Goal: Task Accomplishment & Management: Use online tool/utility

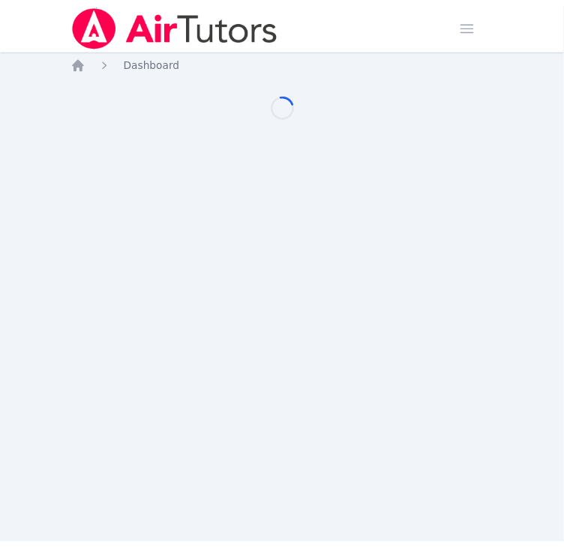
scroll to position [674, 0]
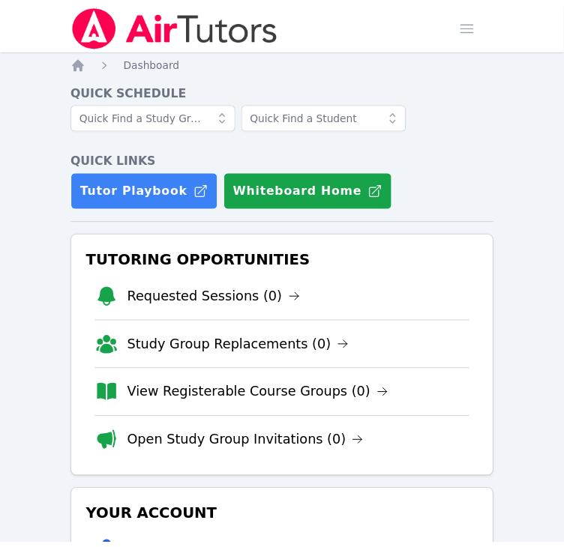
scroll to position [674, 0]
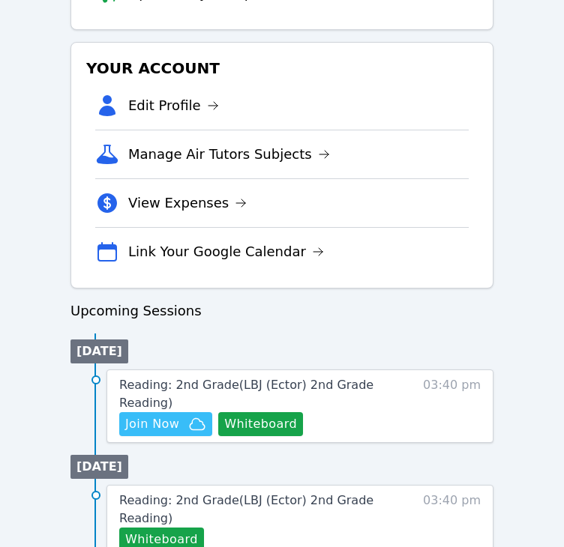
scroll to position [525, 0]
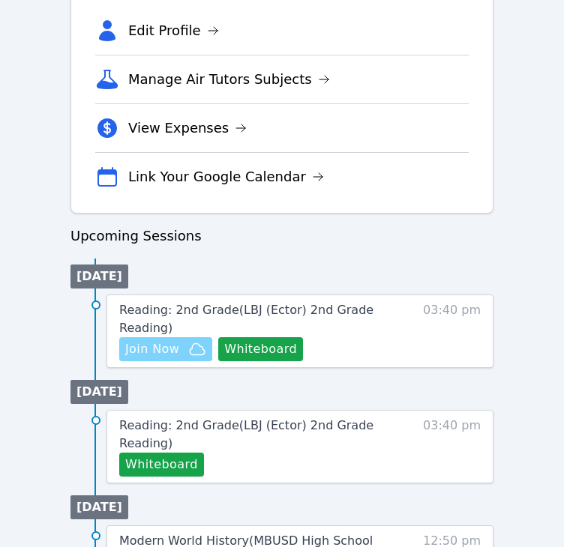
click at [170, 348] on span "Join Now" at bounding box center [152, 349] width 54 height 18
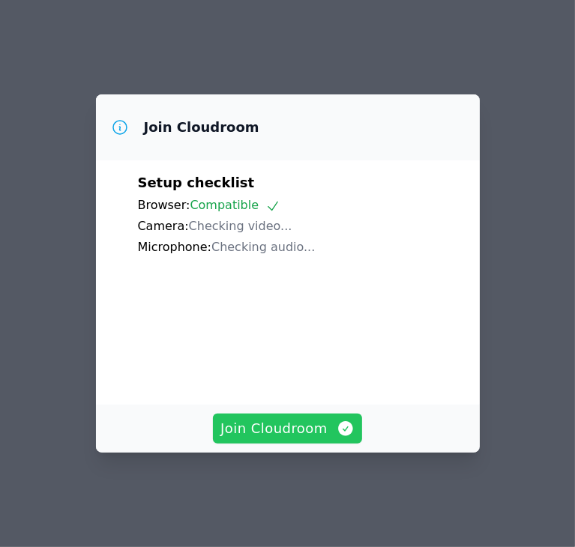
click at [305, 438] on span "Join Cloudroom" at bounding box center [287, 428] width 134 height 21
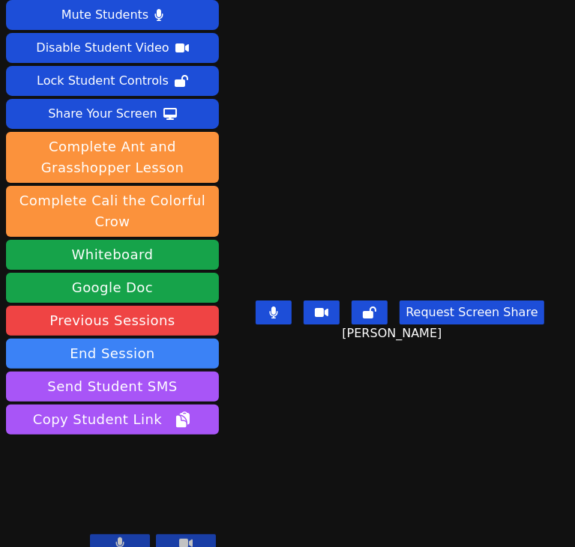
scroll to position [46, 0]
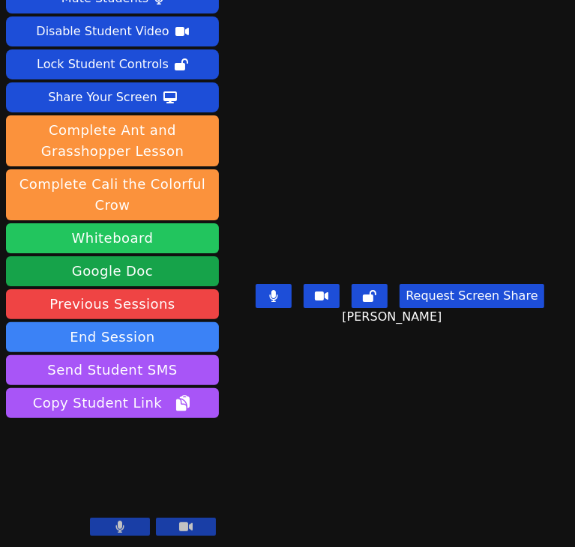
click at [135, 247] on button "Whiteboard" at bounding box center [112, 238] width 213 height 30
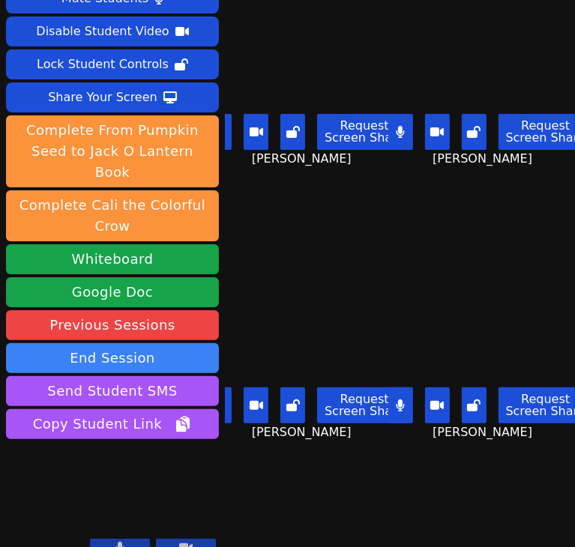
click at [430, 401] on icon at bounding box center [436, 405] width 13 height 9
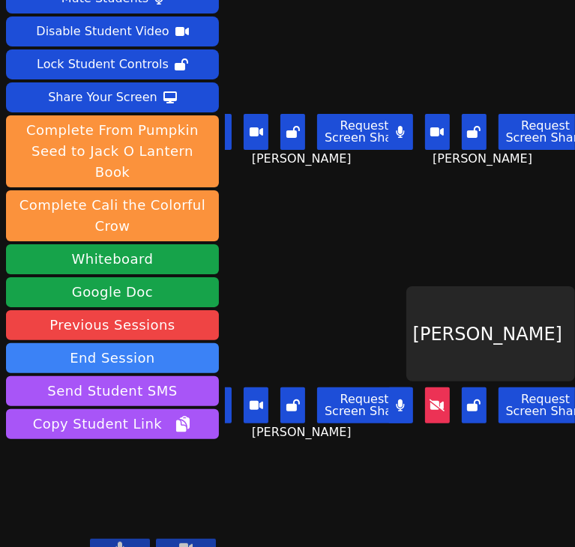
click at [392, 124] on button at bounding box center [400, 132] width 25 height 36
click at [229, 121] on button at bounding box center [219, 132] width 25 height 36
drag, startPoint x: 387, startPoint y: 405, endPoint x: 402, endPoint y: 405, distance: 15.0
click at [388, 405] on button at bounding box center [400, 405] width 25 height 36
drag, startPoint x: 423, startPoint y: 396, endPoint x: 426, endPoint y: 406, distance: 11.1
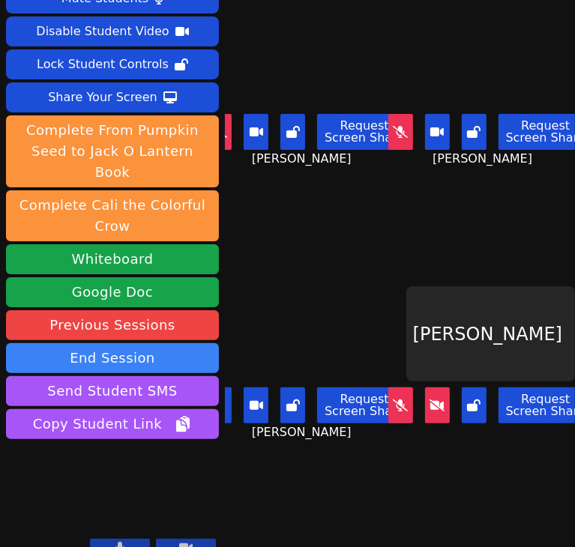
click at [429, 399] on icon at bounding box center [436, 405] width 15 height 12
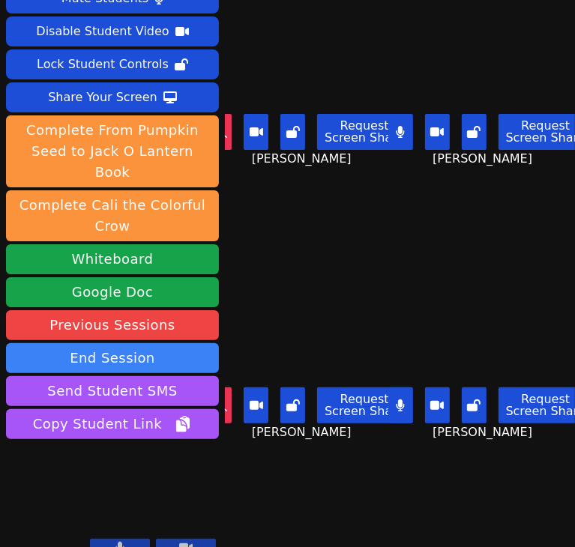
click at [396, 399] on icon at bounding box center [400, 405] width 8 height 12
click at [227, 396] on button at bounding box center [219, 405] width 25 height 36
click at [388, 130] on button at bounding box center [400, 132] width 25 height 36
click at [396, 126] on icon at bounding box center [400, 132] width 9 height 12
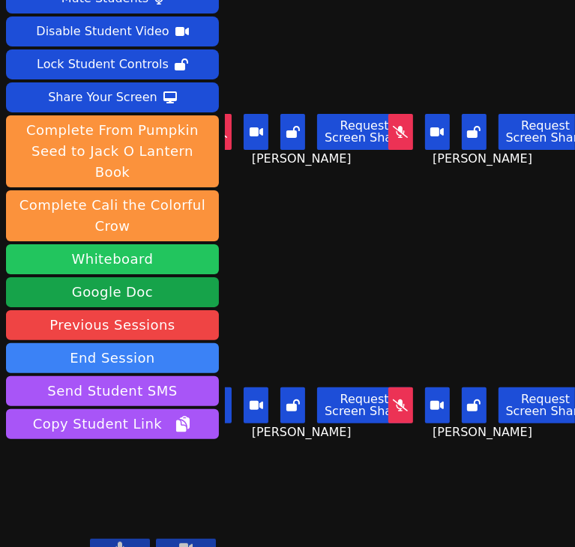
drag, startPoint x: 126, startPoint y: 166, endPoint x: 128, endPoint y: 229, distance: 63.0
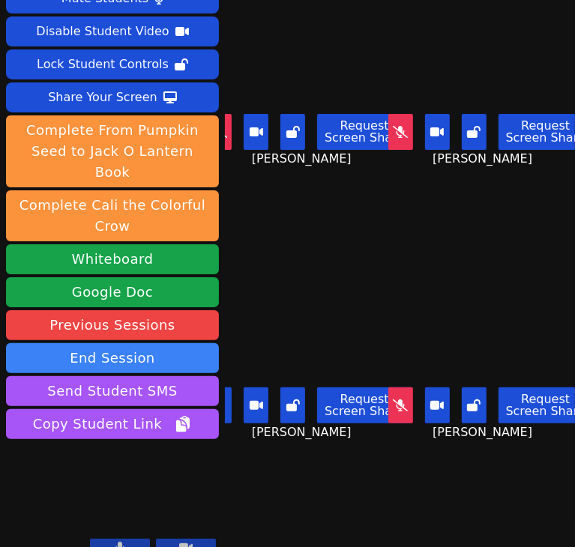
click at [227, 128] on button at bounding box center [219, 132] width 25 height 36
click at [229, 401] on button at bounding box center [219, 405] width 25 height 36
click at [393, 399] on icon at bounding box center [400, 405] width 15 height 12
click at [225, 130] on button at bounding box center [219, 132] width 25 height 36
click at [393, 399] on icon at bounding box center [400, 405] width 15 height 12
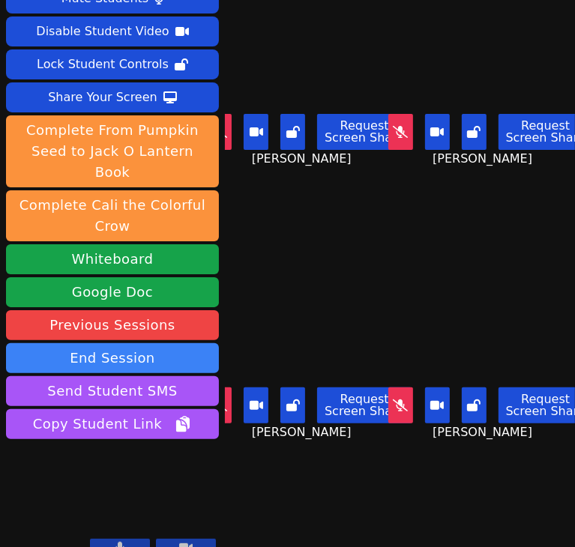
click at [393, 399] on icon at bounding box center [400, 405] width 15 height 12
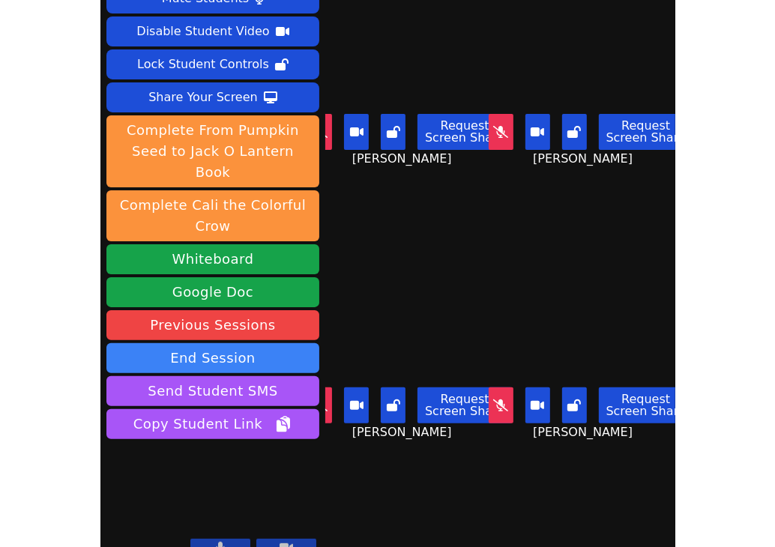
scroll to position [0, 20]
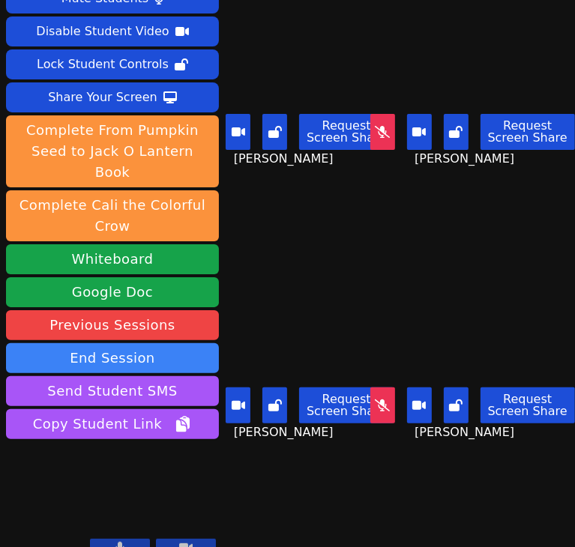
click at [375, 399] on icon at bounding box center [382, 405] width 15 height 12
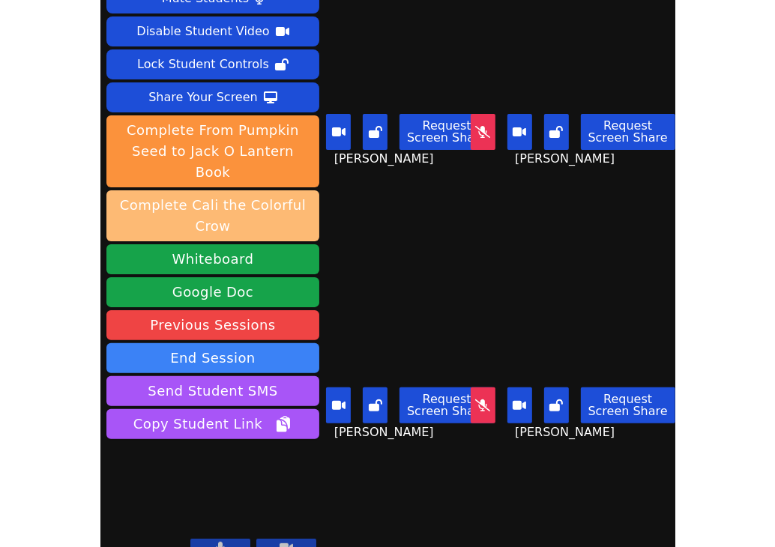
scroll to position [0, 0]
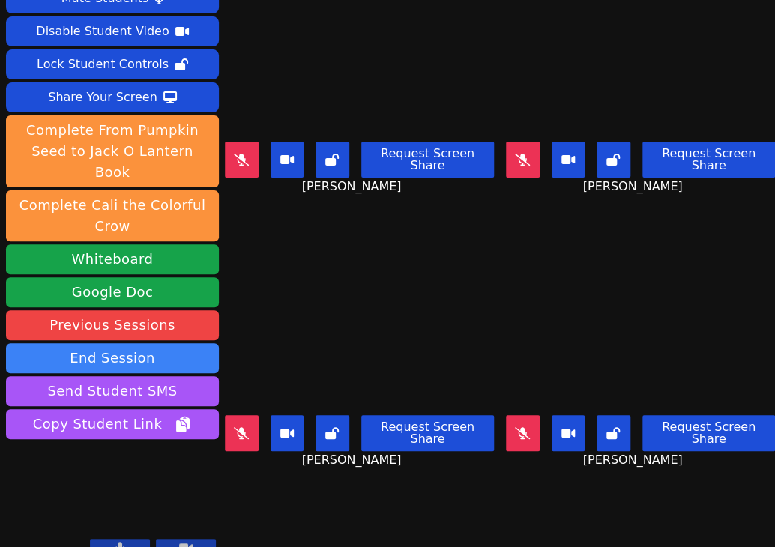
click at [515, 427] on icon at bounding box center [522, 433] width 15 height 12
click at [519, 427] on icon at bounding box center [523, 433] width 8 height 12
click at [515, 427] on icon at bounding box center [522, 433] width 15 height 12
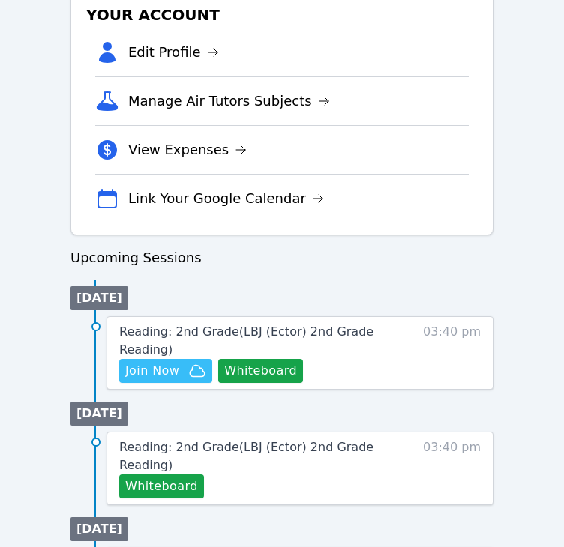
scroll to position [503, 0]
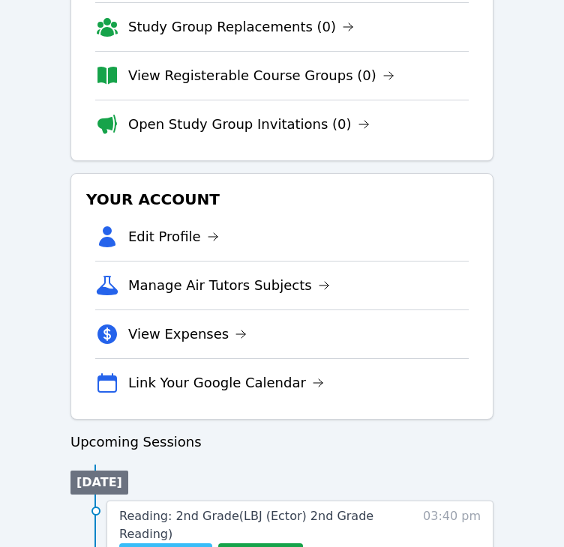
scroll to position [375, 0]
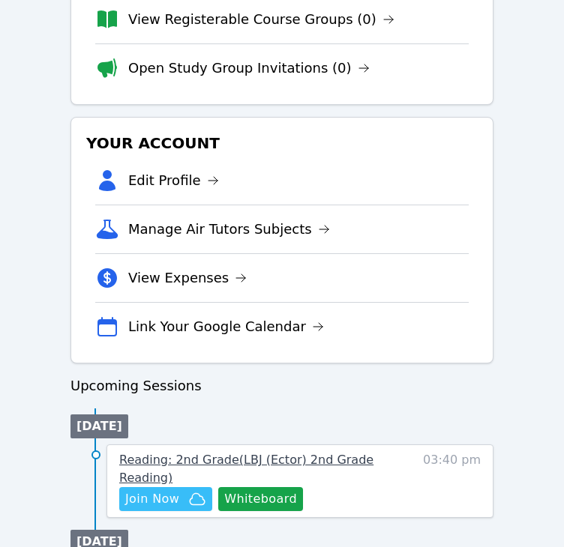
click at [211, 461] on span "Reading: 2nd Grade ( LBJ (Ector) 2nd Grade Reading )" at bounding box center [246, 469] width 254 height 32
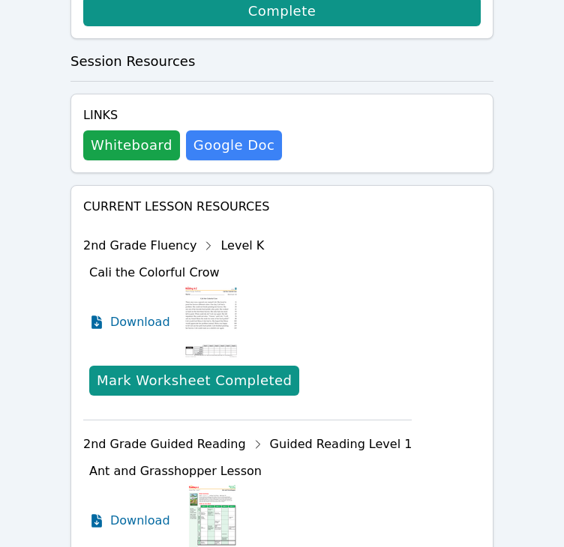
scroll to position [824, 0]
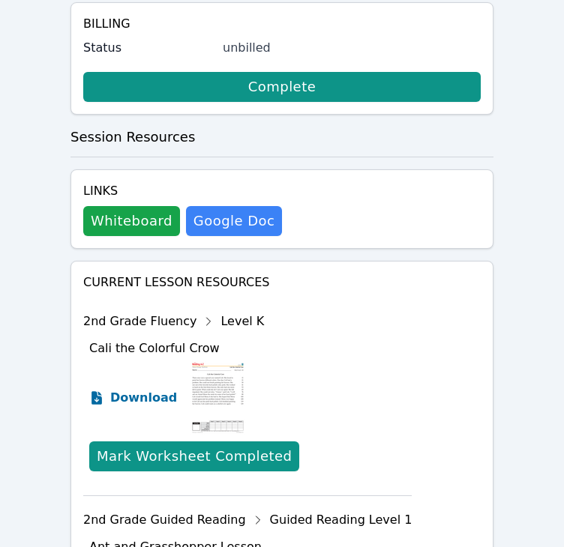
scroll to position [784, 0]
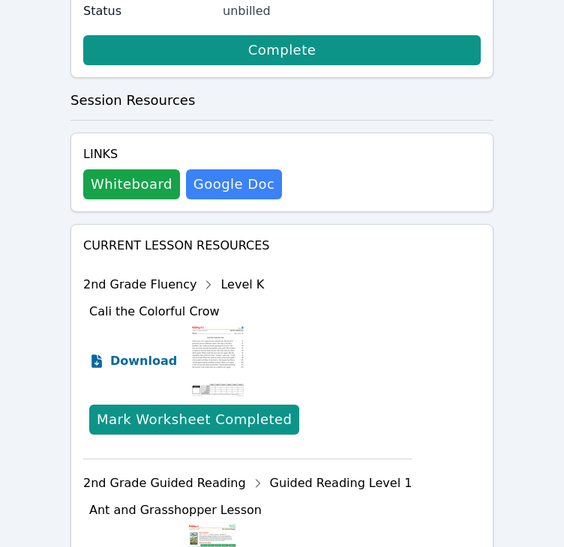
click at [118, 352] on span "Download" at bounding box center [143, 361] width 67 height 18
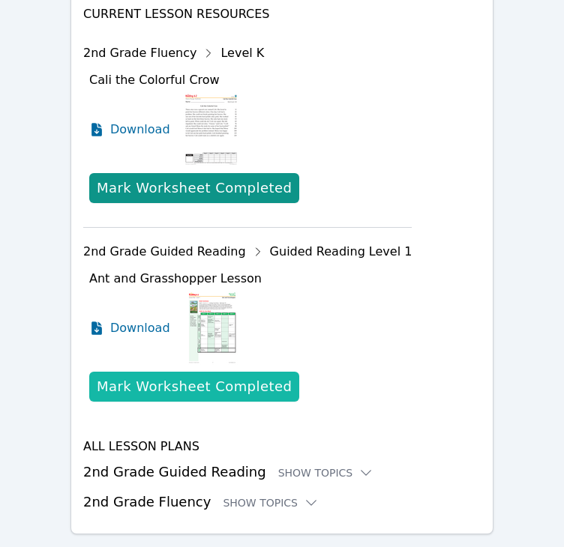
click at [198, 376] on div "Mark Worksheet Completed" at bounding box center [194, 386] width 195 height 21
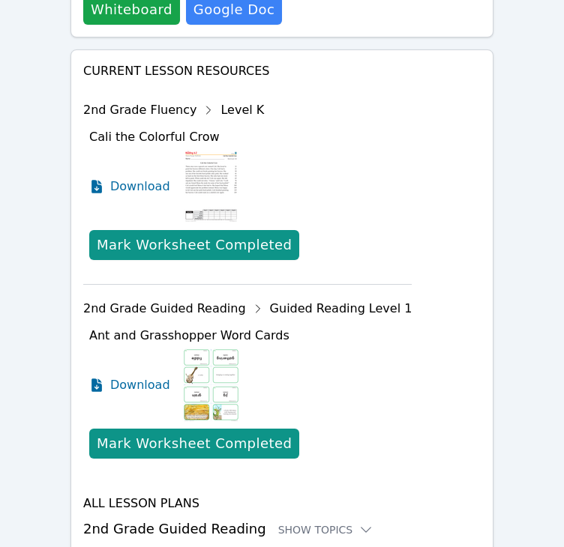
scroll to position [1015, 0]
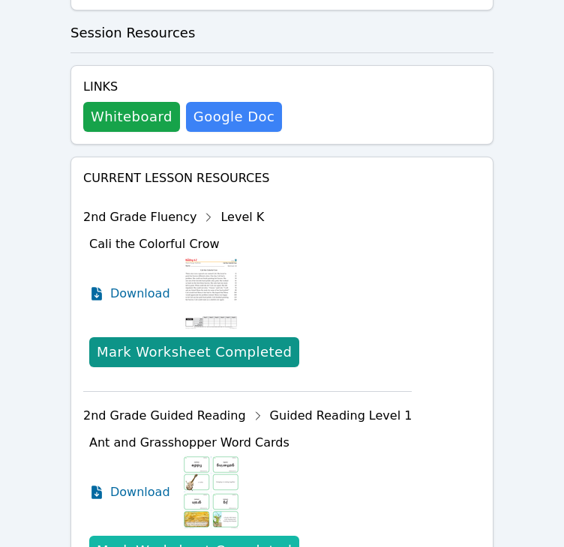
scroll to position [916, 0]
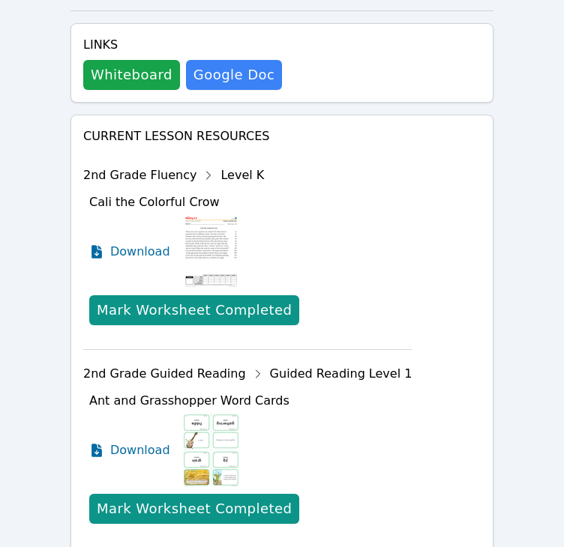
scroll to position [916, 0]
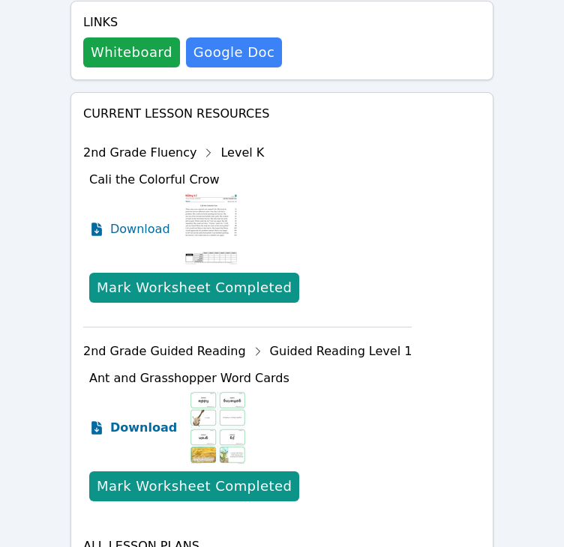
click at [154, 419] on span "Download" at bounding box center [143, 428] width 67 height 18
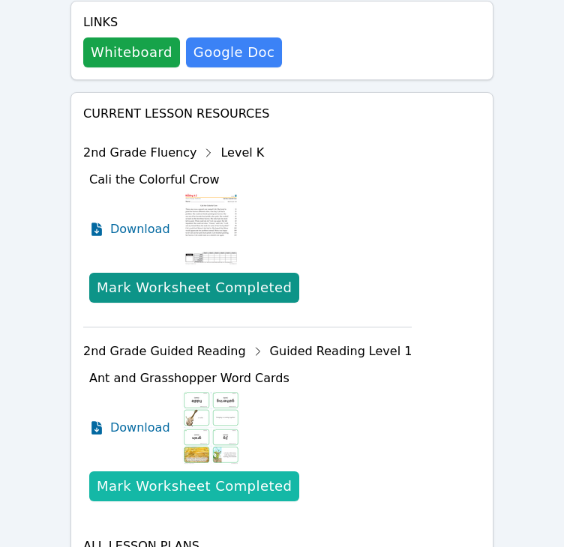
click at [183, 476] on div "Mark Worksheet Completed" at bounding box center [194, 486] width 195 height 21
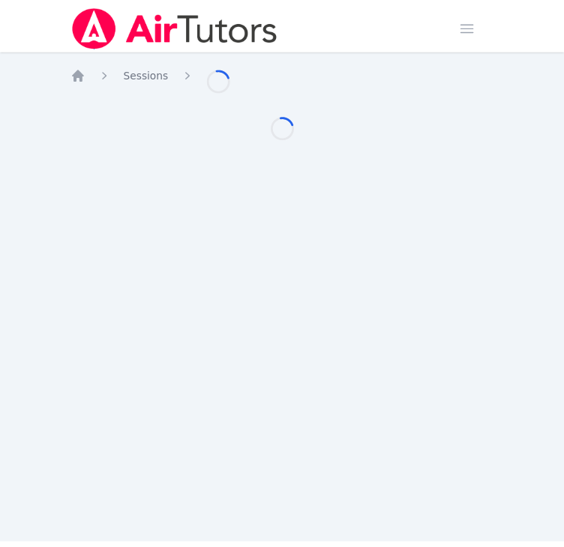
scroll to position [541, 0]
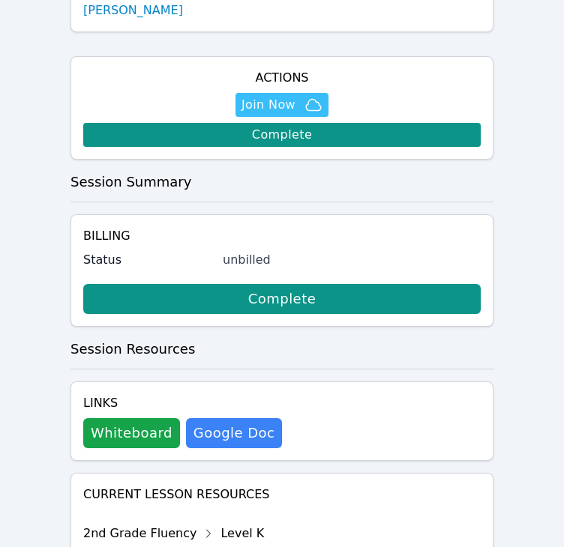
scroll to position [541, 0]
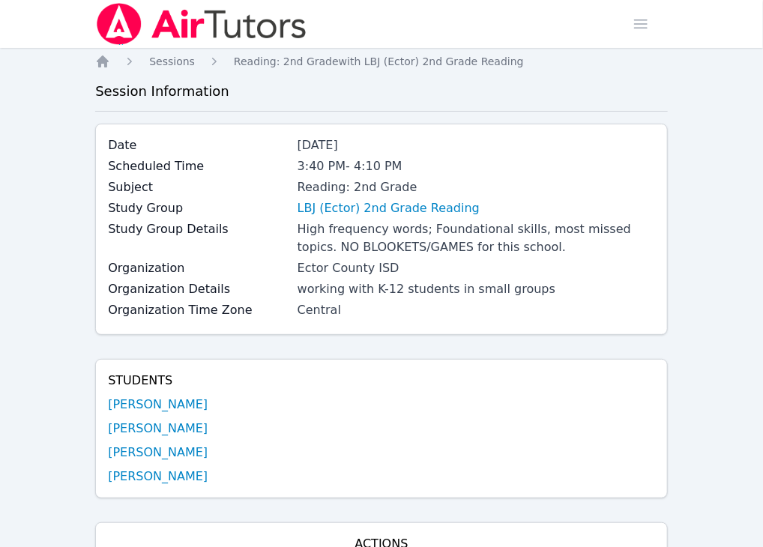
click at [0, 0] on link "Home" at bounding box center [0, 0] width 0 height 0
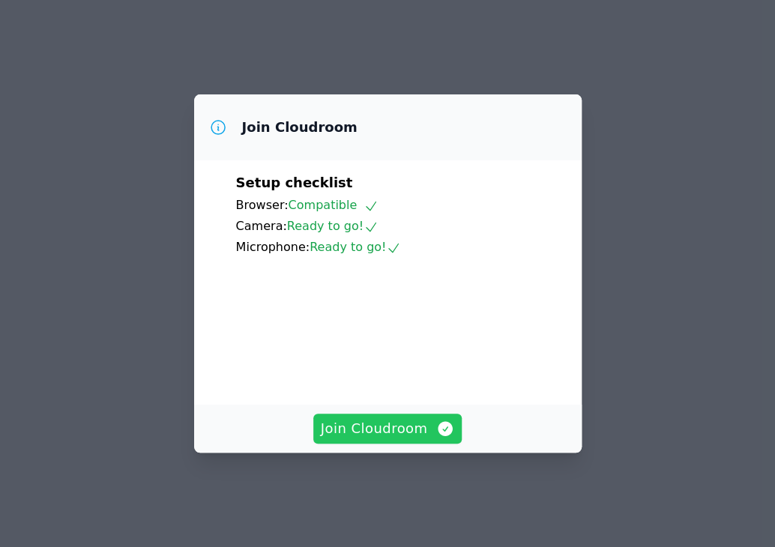
click at [404, 439] on span "Join Cloudroom" at bounding box center [388, 428] width 134 height 21
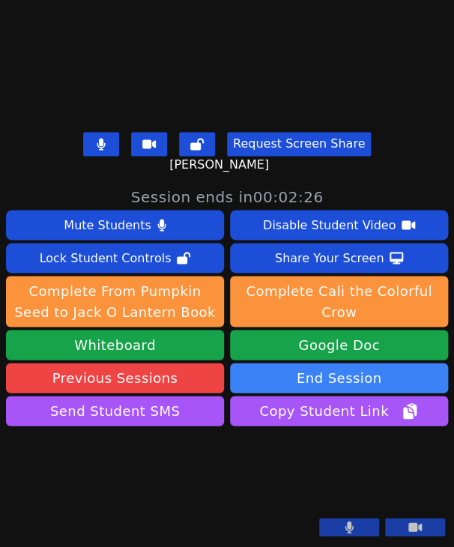
scroll to position [197, 0]
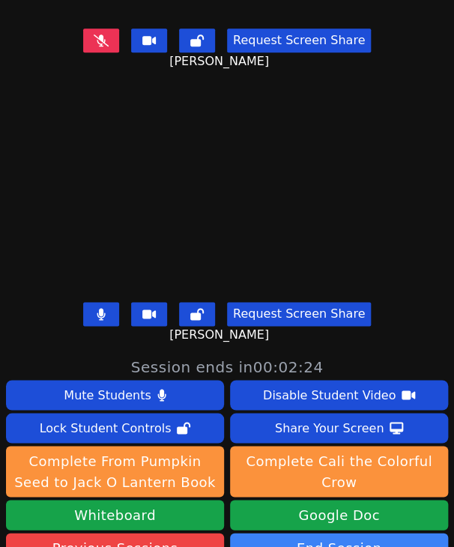
click at [103, 302] on button at bounding box center [101, 314] width 36 height 24
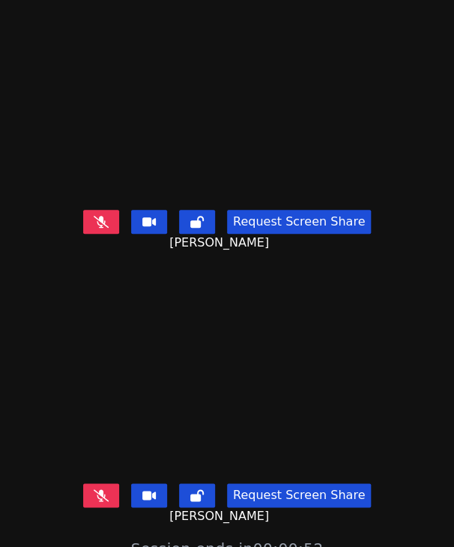
scroll to position [0, 0]
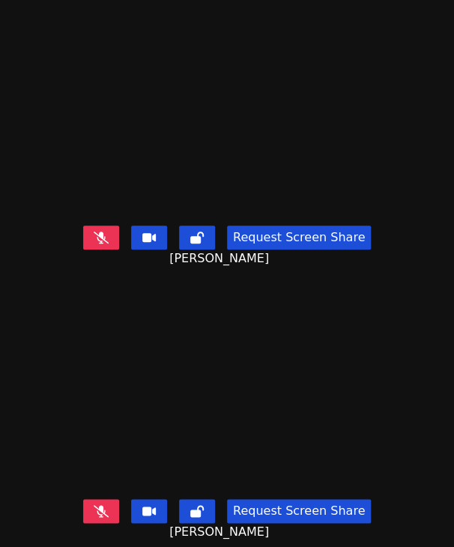
click at [104, 232] on icon at bounding box center [101, 238] width 15 height 12
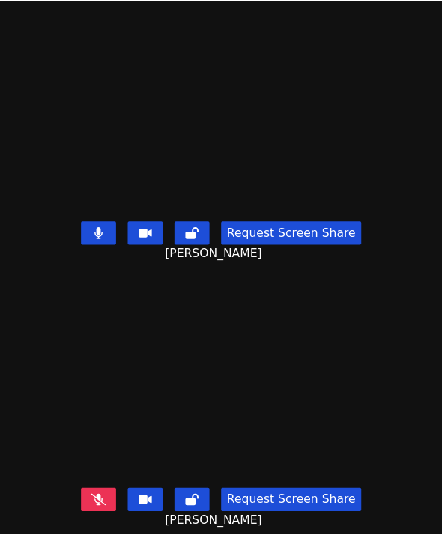
scroll to position [497, 0]
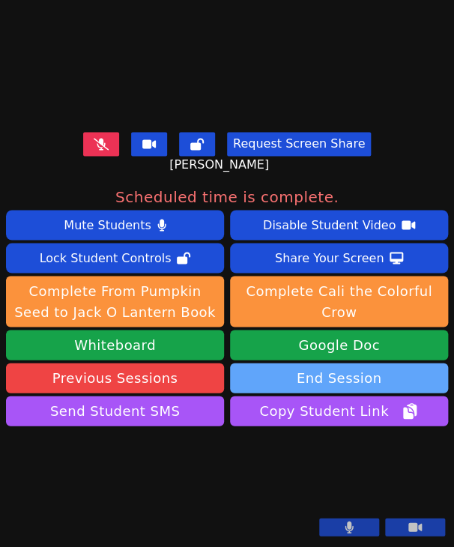
click at [331, 363] on button "End Session" at bounding box center [339, 378] width 218 height 30
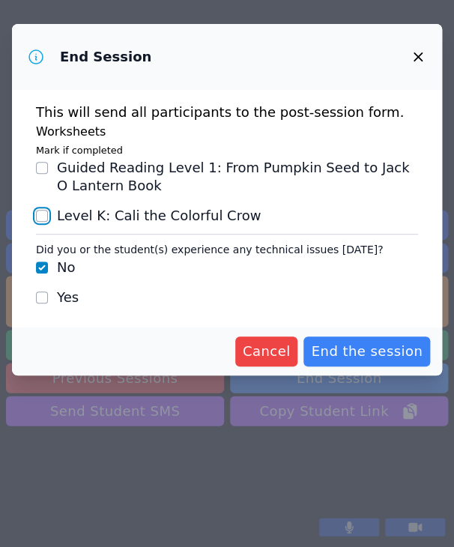
click at [45, 216] on input "Level K : Cali the Colorful Crow" at bounding box center [42, 216] width 12 height 12
checkbox input "true"
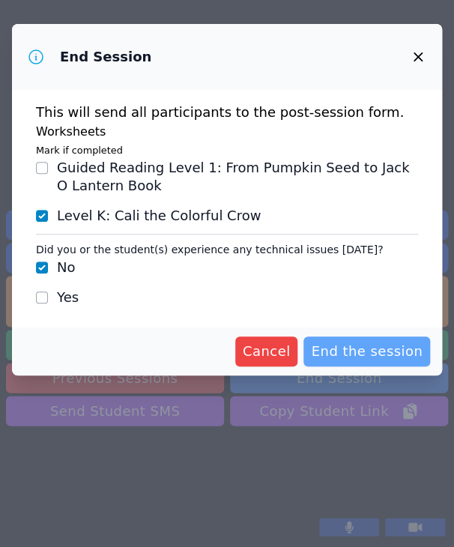
click at [383, 339] on button "End the session" at bounding box center [366, 351] width 127 height 30
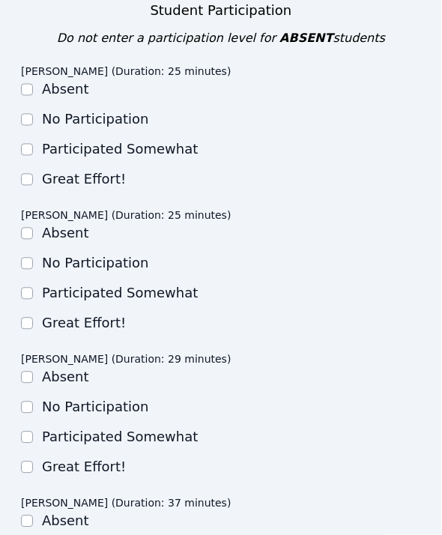
scroll to position [525, 0]
click at [21, 180] on input "Great Effort!" at bounding box center [27, 180] width 12 height 12
checkbox input "true"
click at [28, 327] on input "Great Effort!" at bounding box center [27, 324] width 12 height 12
checkbox input "true"
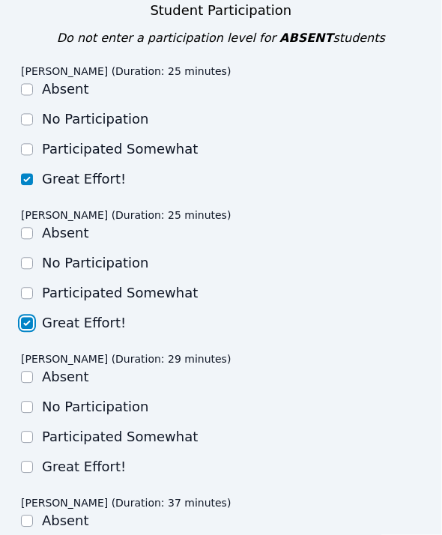
scroll to position [599, 0]
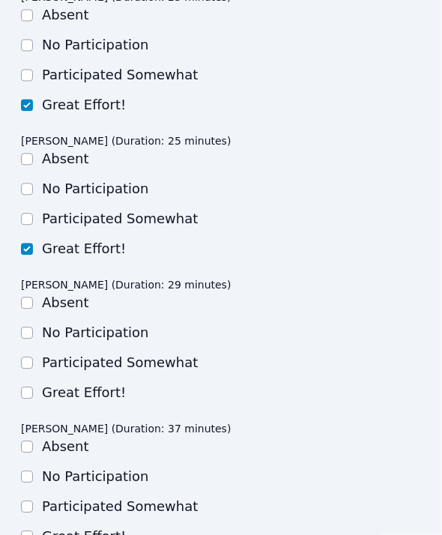
click at [25, 397] on input "Great Effort!" at bounding box center [27, 393] width 12 height 12
checkbox input "true"
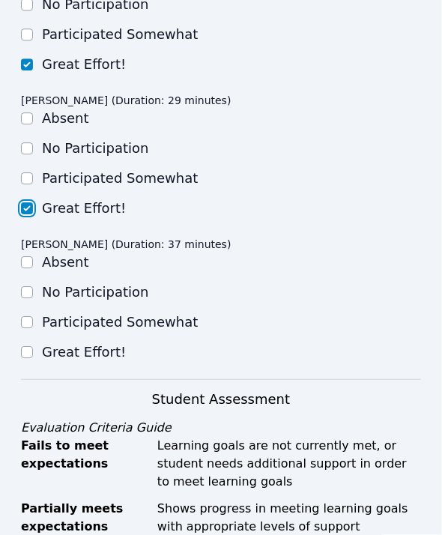
scroll to position [824, 0]
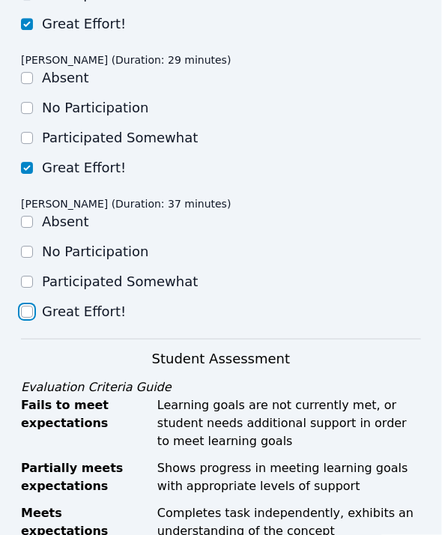
click at [28, 312] on input "Great Effort!" at bounding box center [27, 312] width 12 height 12
checkbox input "true"
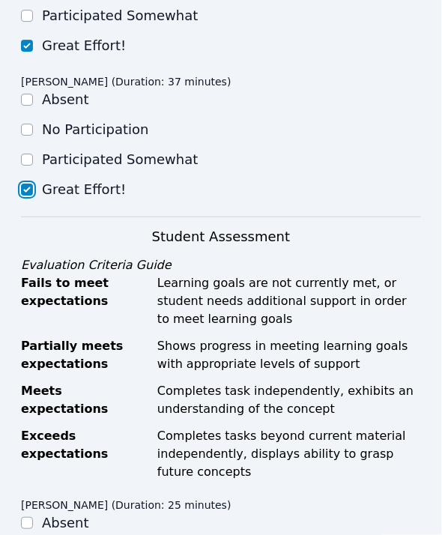
scroll to position [1199, 0]
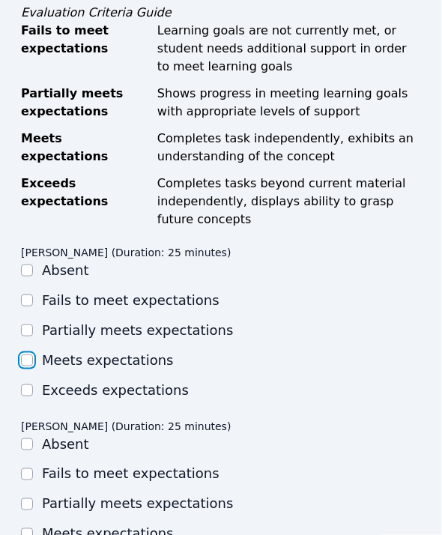
click at [22, 357] on input "Meets expectations" at bounding box center [27, 360] width 12 height 12
checkbox input "true"
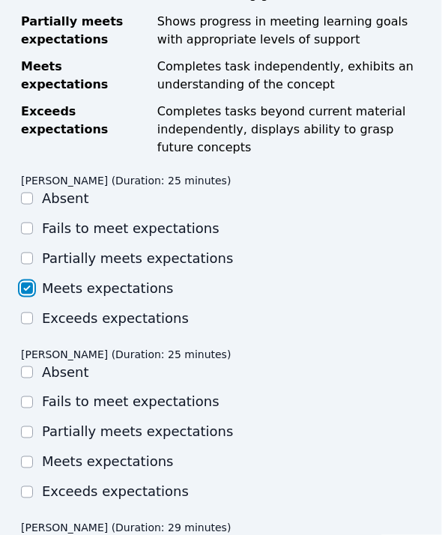
scroll to position [1349, 0]
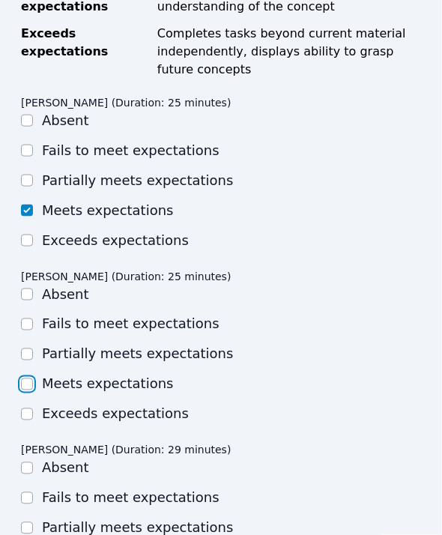
click at [26, 380] on input "Meets expectations" at bounding box center [27, 384] width 12 height 12
checkbox input "true"
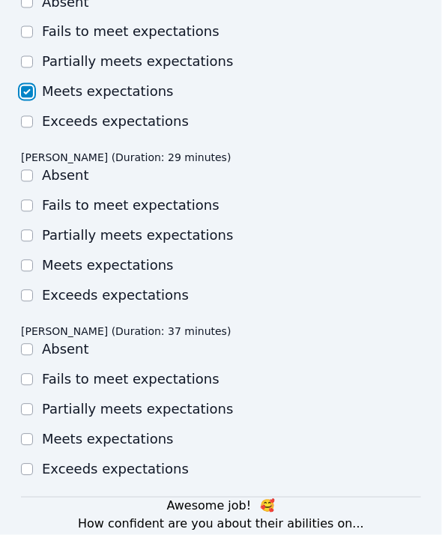
scroll to position [1649, 0]
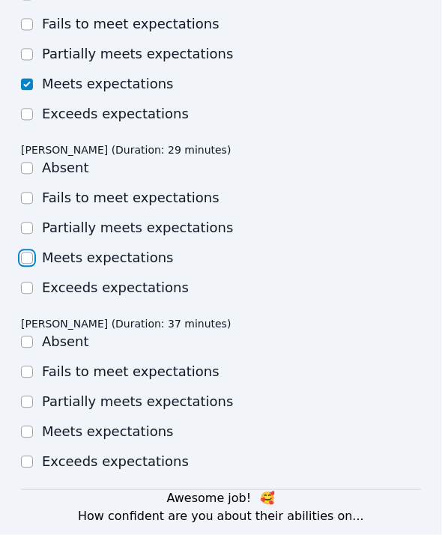
click at [22, 263] on input "Meets expectations" at bounding box center [27, 259] width 12 height 12
checkbox input "true"
click at [22, 432] on input "Meets expectations" at bounding box center [27, 432] width 12 height 12
checkbox input "true"
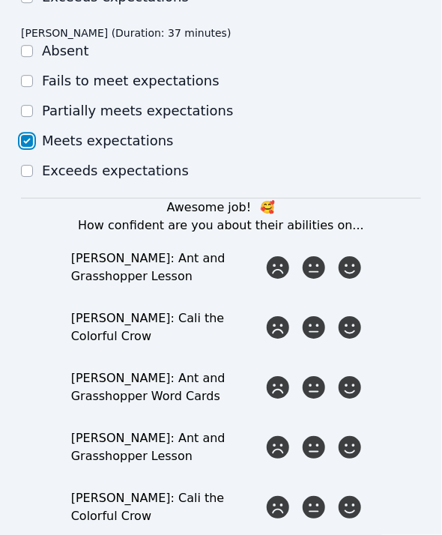
scroll to position [1948, 0]
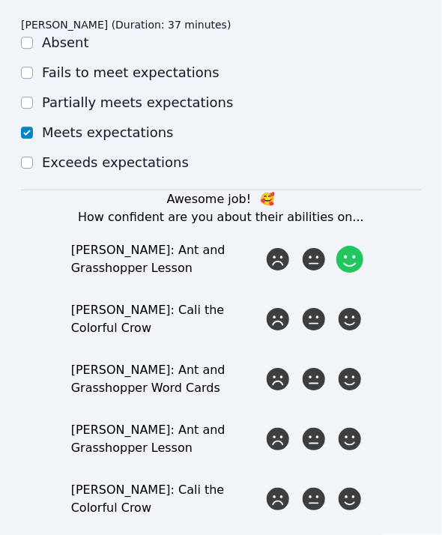
click at [351, 259] on icon at bounding box center [349, 259] width 27 height 27
click at [0, 0] on input "radio" at bounding box center [0, 0] width 0 height 0
click at [346, 322] on icon at bounding box center [349, 319] width 27 height 27
click at [0, 0] on input "radio" at bounding box center [0, 0] width 0 height 0
click at [340, 391] on icon at bounding box center [349, 379] width 27 height 27
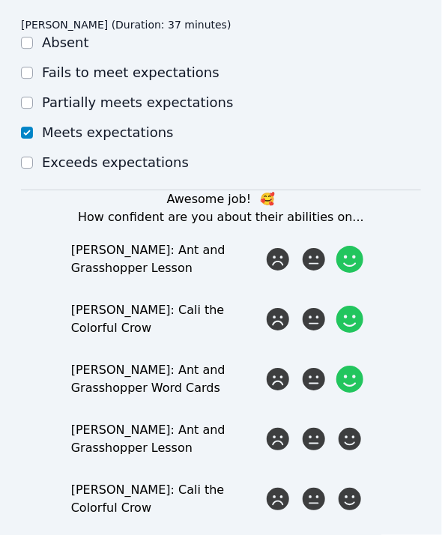
click at [0, 0] on input "radio" at bounding box center [0, 0] width 0 height 0
click at [355, 432] on icon at bounding box center [349, 439] width 27 height 27
click at [0, 0] on input "radio" at bounding box center [0, 0] width 0 height 0
click at [360, 498] on icon at bounding box center [349, 499] width 27 height 27
click at [0, 0] on input "radio" at bounding box center [0, 0] width 0 height 0
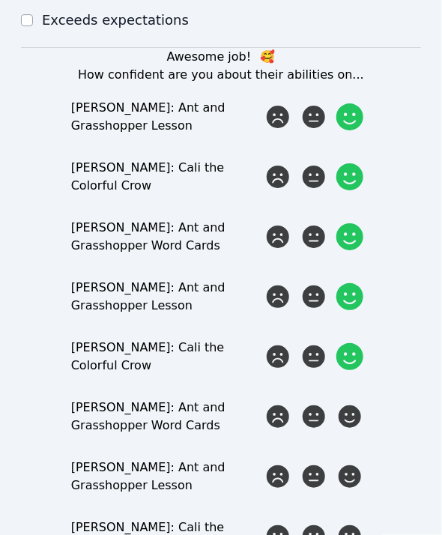
scroll to position [2323, 0]
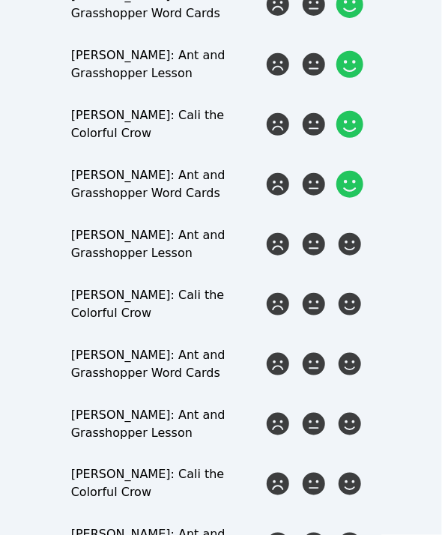
click at [348, 193] on icon at bounding box center [349, 184] width 27 height 27
click at [0, 0] on input "radio" at bounding box center [0, 0] width 0 height 0
click at [351, 253] on icon at bounding box center [349, 244] width 27 height 27
click at [0, 0] on input "radio" at bounding box center [0, 0] width 0 height 0
click at [355, 300] on icon at bounding box center [349, 304] width 27 height 27
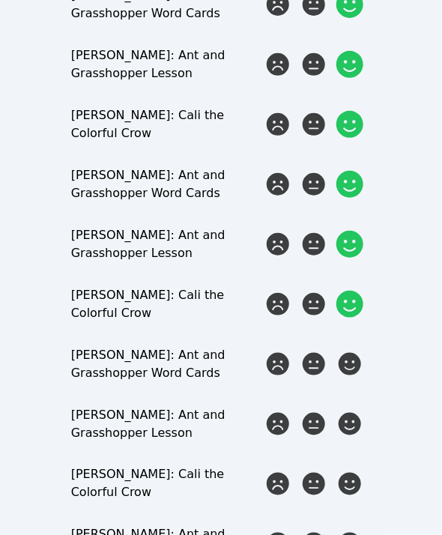
click at [0, 0] on input "radio" at bounding box center [0, 0] width 0 height 0
click at [357, 370] on icon at bounding box center [349, 364] width 27 height 27
click at [0, 0] on input "radio" at bounding box center [0, 0] width 0 height 0
click at [347, 431] on icon at bounding box center [349, 424] width 27 height 27
click at [0, 0] on input "radio" at bounding box center [0, 0] width 0 height 0
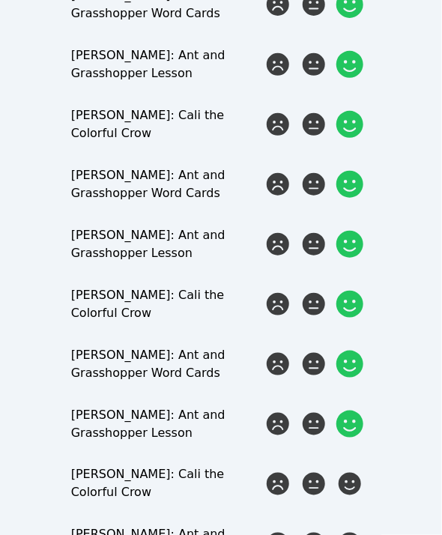
click at [360, 501] on div "SASHA SALAZAR: Cali the Colorful Crow" at bounding box center [221, 484] width 300 height 36
click at [342, 486] on icon at bounding box center [349, 484] width 27 height 27
click at [0, 0] on input "radio" at bounding box center [0, 0] width 0 height 0
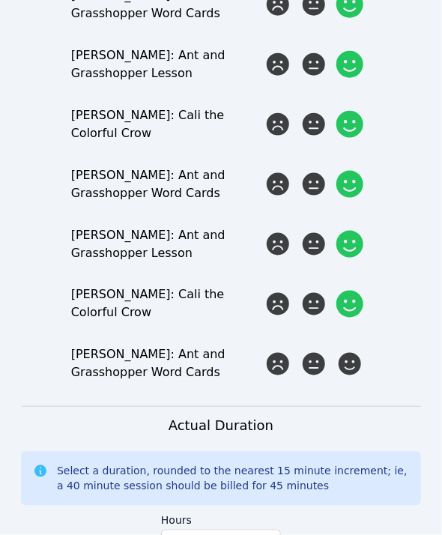
scroll to position [2698, 0]
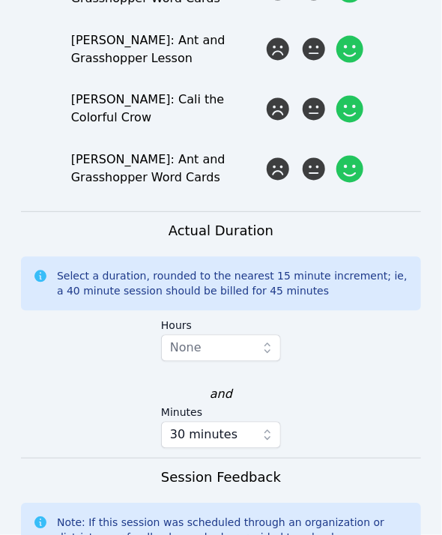
click at [351, 173] on icon at bounding box center [349, 169] width 27 height 27
click at [0, 0] on input "radio" at bounding box center [0, 0] width 0 height 0
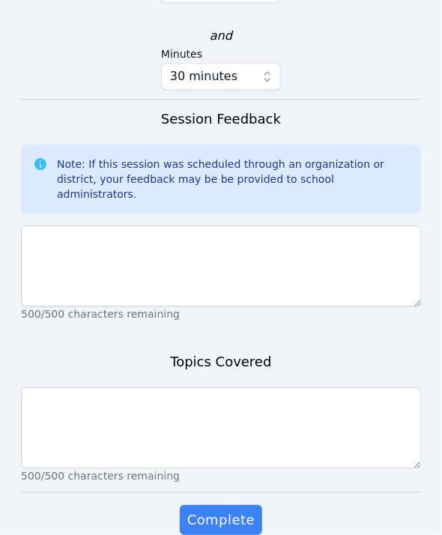
scroll to position [3069, 0]
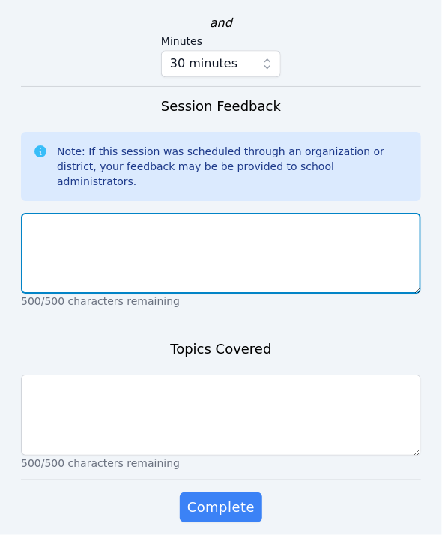
click at [213, 221] on textarea at bounding box center [221, 253] width 400 height 81
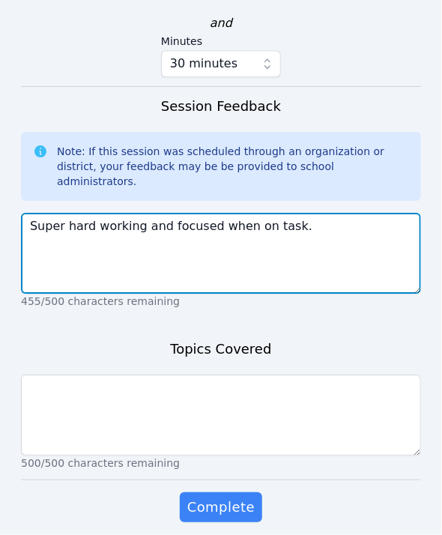
type textarea "Super hard working and focused when on task."
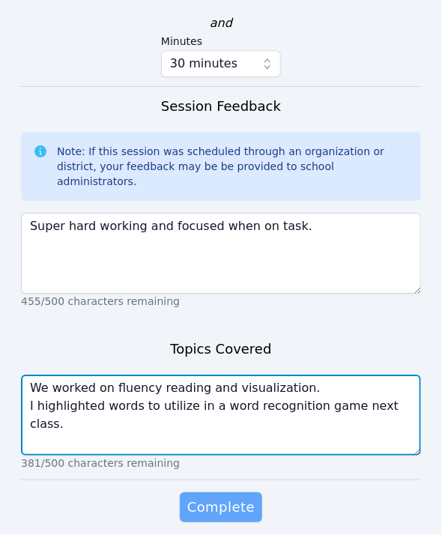
type textarea "We worked on fluency reading and visualization. I highlighted words to utilize …"
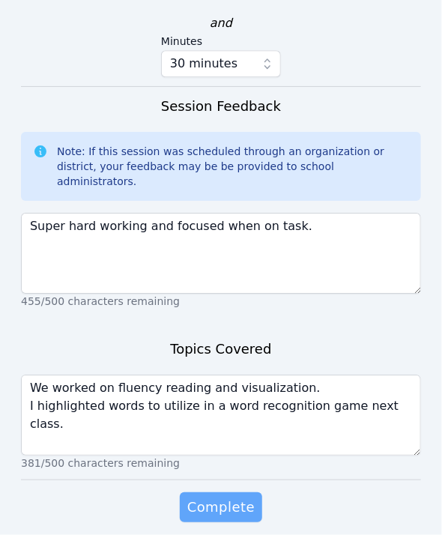
click at [237, 492] on button "Complete" at bounding box center [221, 507] width 82 height 30
